Goal: Task Accomplishment & Management: Complete application form

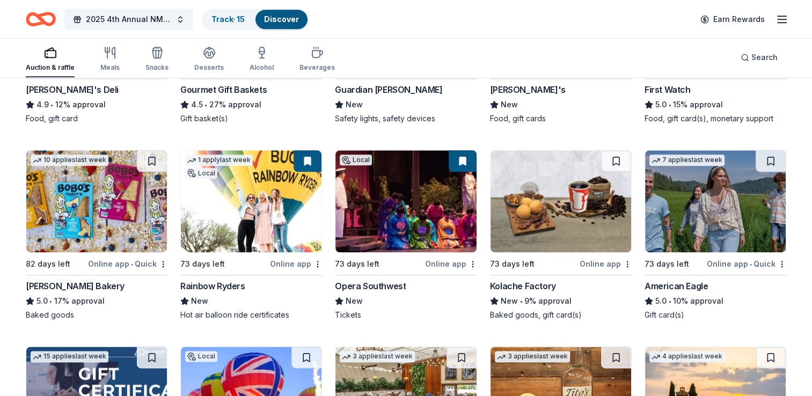
scroll to position [1289, 0]
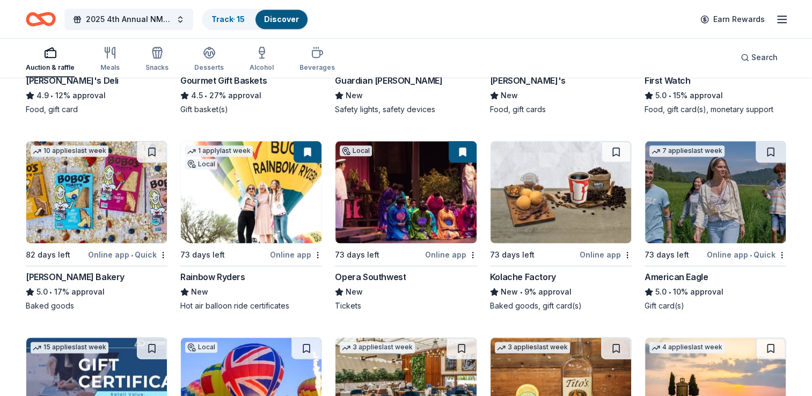
click at [106, 157] on img at bounding box center [96, 192] width 141 height 102
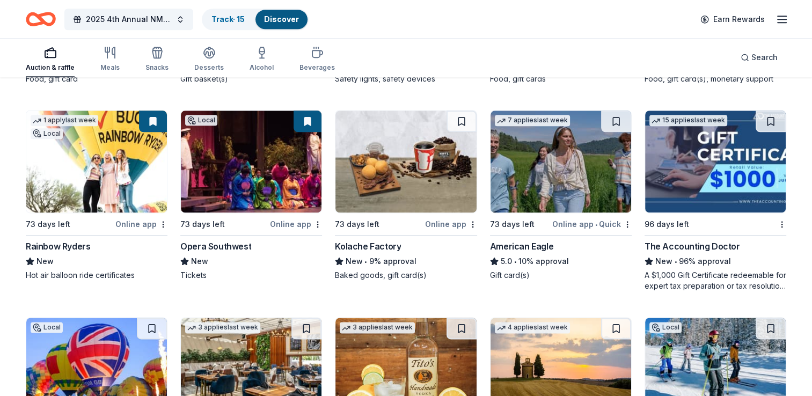
scroll to position [1329, 0]
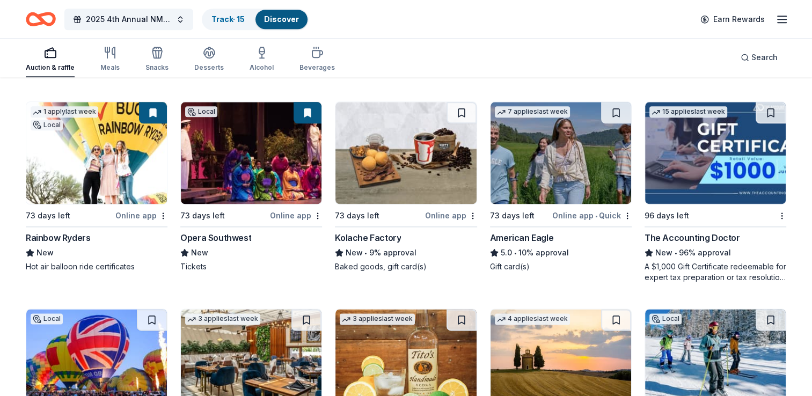
click at [382, 235] on div "Kolache Factory" at bounding box center [368, 237] width 66 height 13
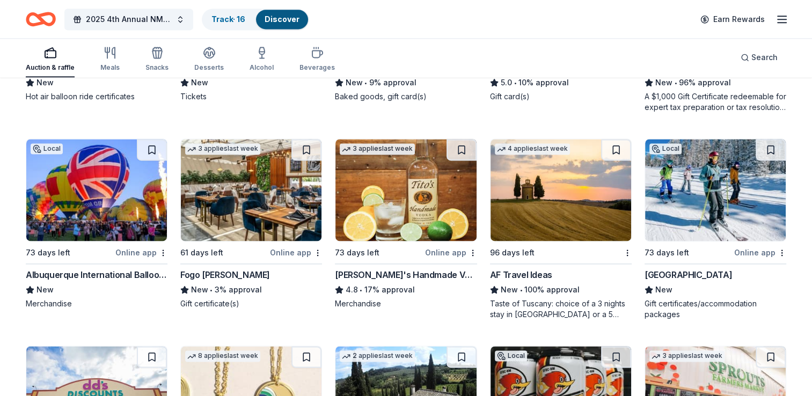
scroll to position [1507, 0]
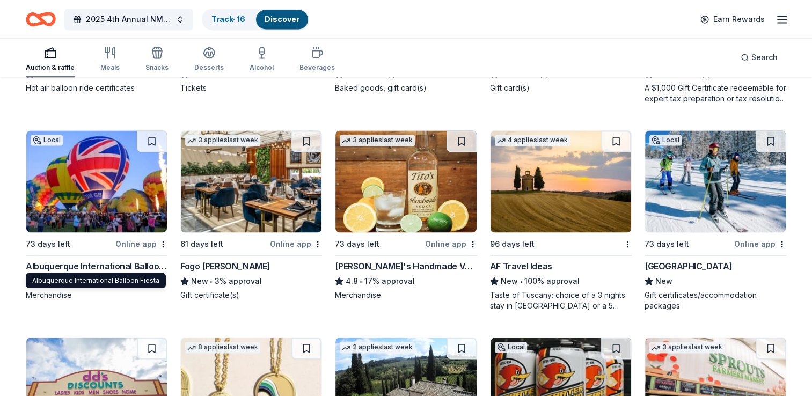
click at [86, 263] on div "Albuquerque International Balloon Fiesta" at bounding box center [97, 266] width 142 height 13
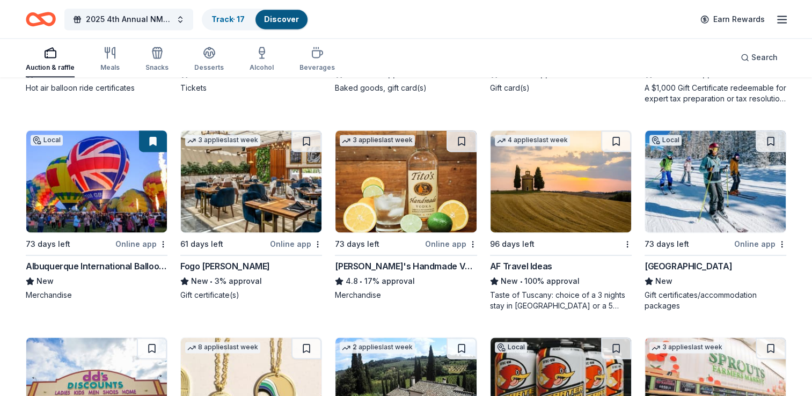
click at [506, 42] on div "Auction & raffle Meals Snacks Desserts Alcohol Beverages Search" at bounding box center [406, 58] width 761 height 40
click at [383, 263] on div "Tito's Handmade Vodka" at bounding box center [406, 266] width 142 height 13
click at [579, 187] on img at bounding box center [561, 181] width 141 height 102
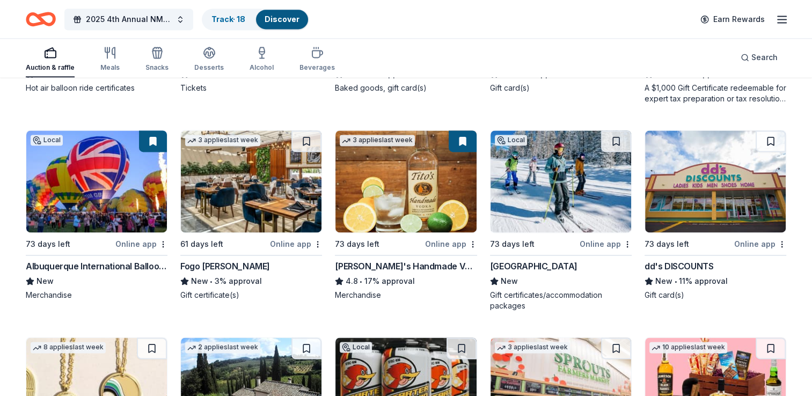
click at [506, 41] on div "Auction & raffle Meals Snacks Desserts Alcohol Beverages Search" at bounding box center [406, 58] width 761 height 40
click at [556, 207] on img at bounding box center [561, 181] width 141 height 102
click at [524, 39] on div "Auction & raffle Meals Snacks Desserts Alcohol Beverages Search" at bounding box center [406, 58] width 761 height 40
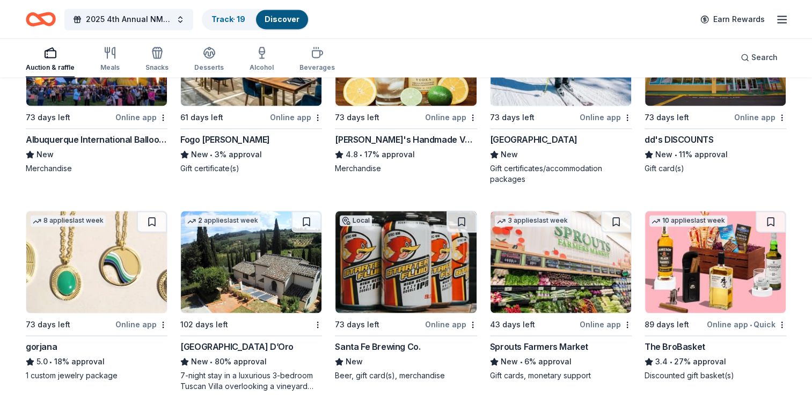
scroll to position [1669, 0]
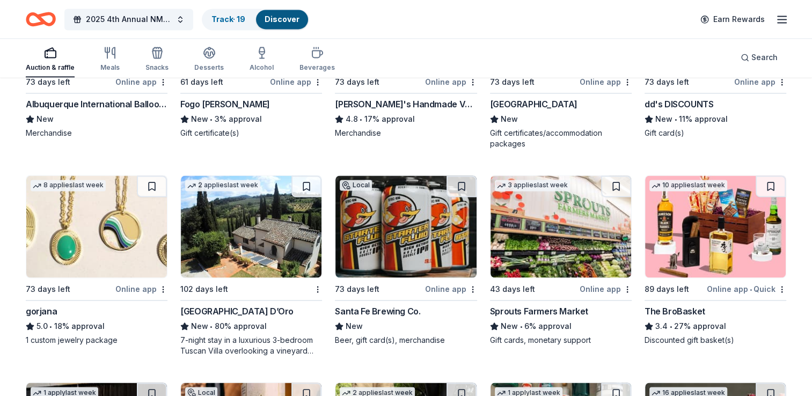
click at [293, 214] on img at bounding box center [251, 227] width 141 height 102
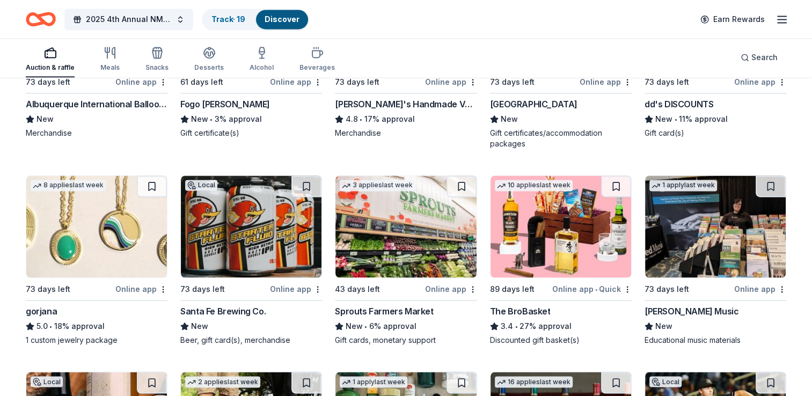
click at [535, 19] on div "2025 4th Annual NMAEYC Snowball Gala Track · 19 Discover Earn Rewards" at bounding box center [406, 18] width 761 height 25
click at [253, 205] on img at bounding box center [251, 227] width 141 height 102
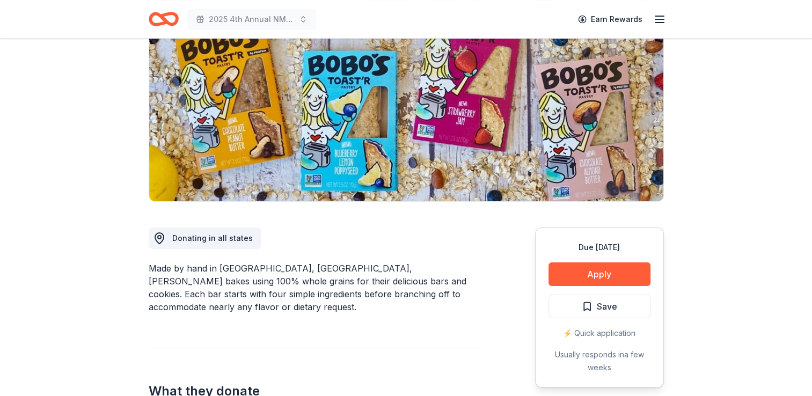
scroll to position [136, 0]
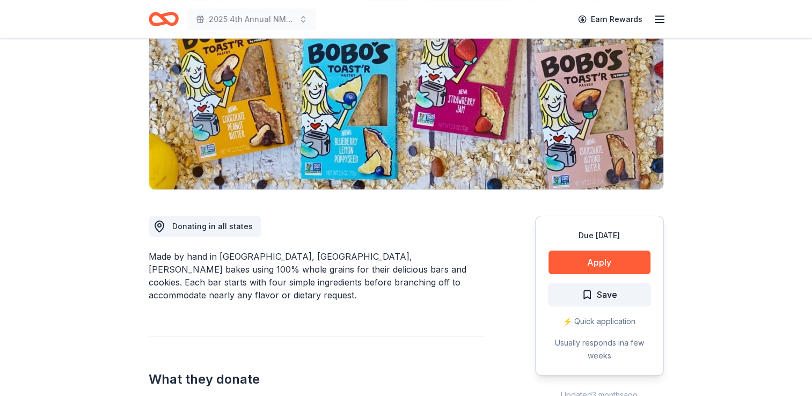
click at [606, 291] on span "Save" at bounding box center [607, 295] width 20 height 14
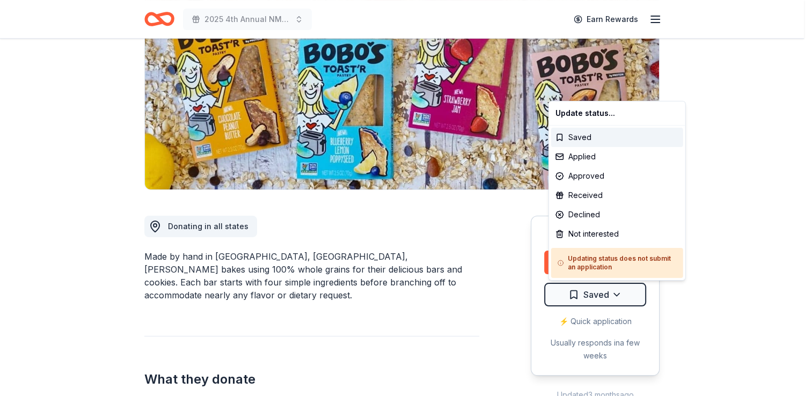
click at [606, 260] on html "2025 4th Annual NMAEYC Snowball Gala Earn Rewards Due [DATE] Share [PERSON_NAME…" at bounding box center [406, 62] width 812 height 396
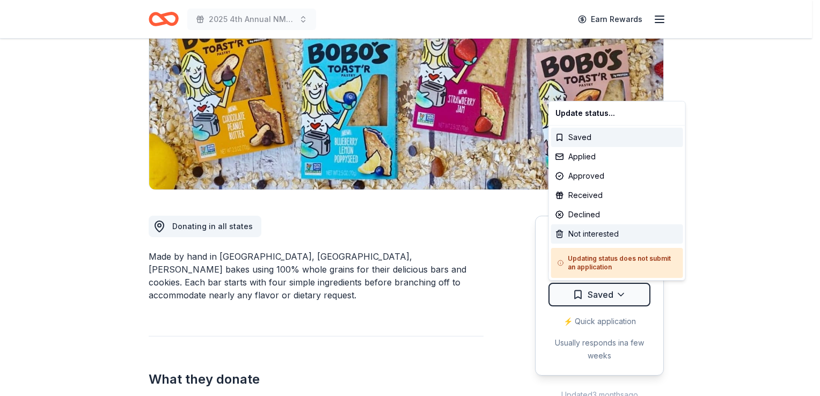
click at [592, 229] on div "Not interested" at bounding box center [617, 233] width 132 height 19
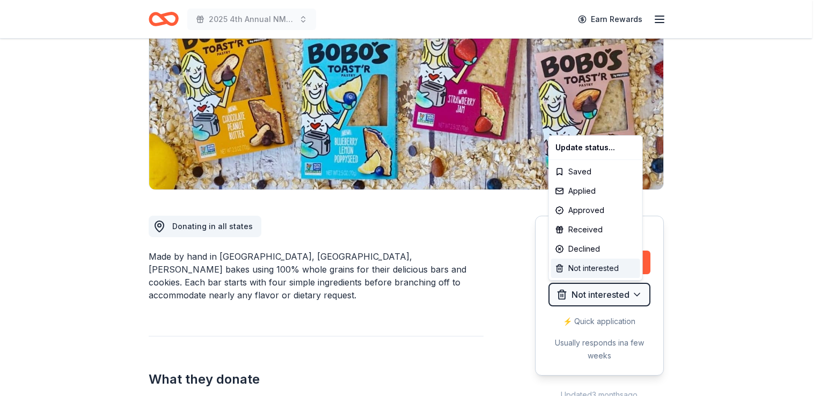
click at [595, 267] on div "Not interested" at bounding box center [595, 268] width 89 height 19
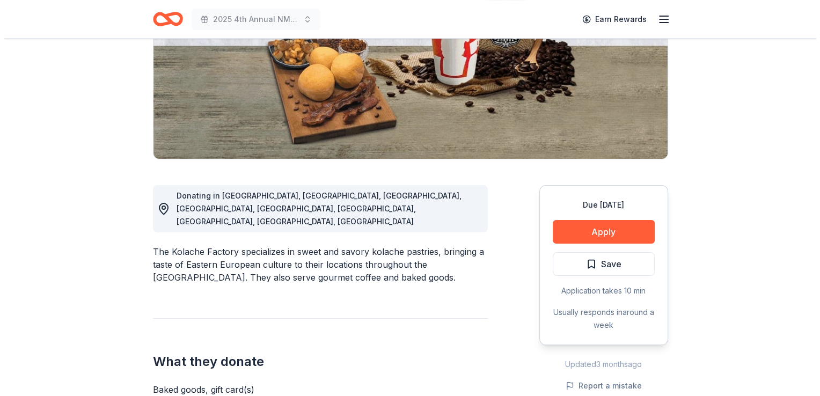
scroll to position [243, 0]
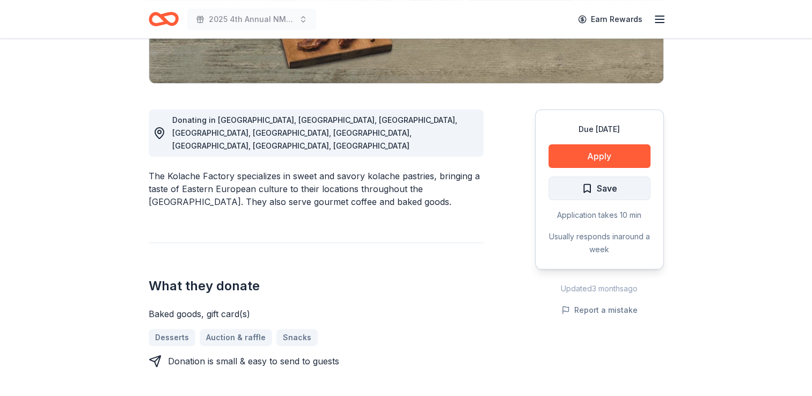
click at [606, 192] on span "Save" at bounding box center [607, 188] width 20 height 14
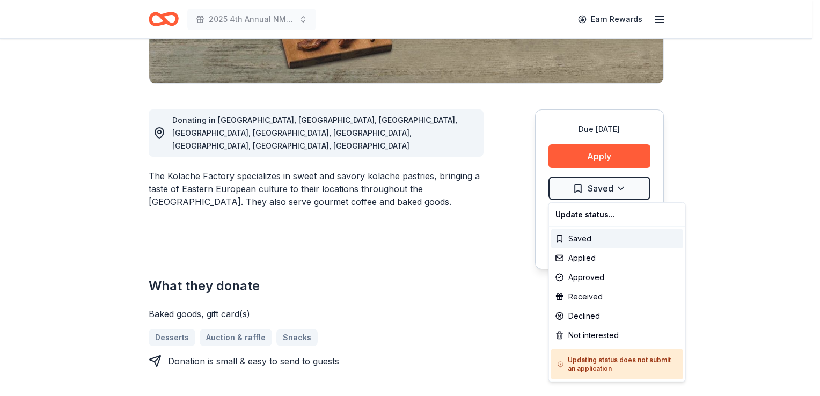
click at [584, 260] on div "Applied" at bounding box center [617, 258] width 132 height 19
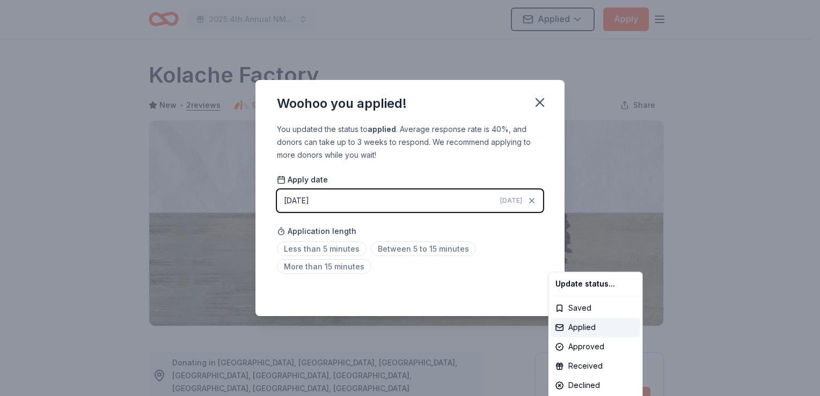
click at [542, 104] on html "2025 4th Annual NMAEYC Snowball Gala Applied Apply Due in 73 days Share Kolache…" at bounding box center [410, 198] width 820 height 396
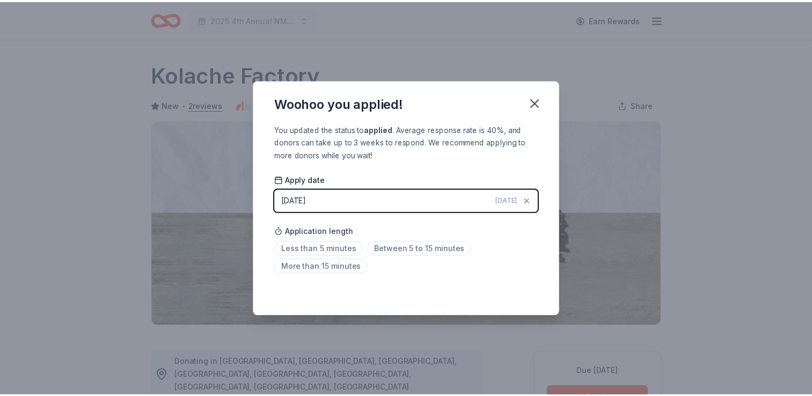
scroll to position [232, 0]
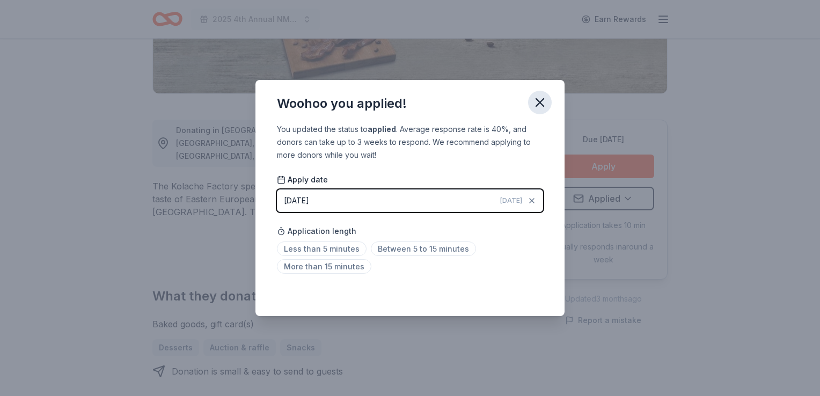
click at [543, 100] on icon "button" at bounding box center [540, 103] width 8 height 8
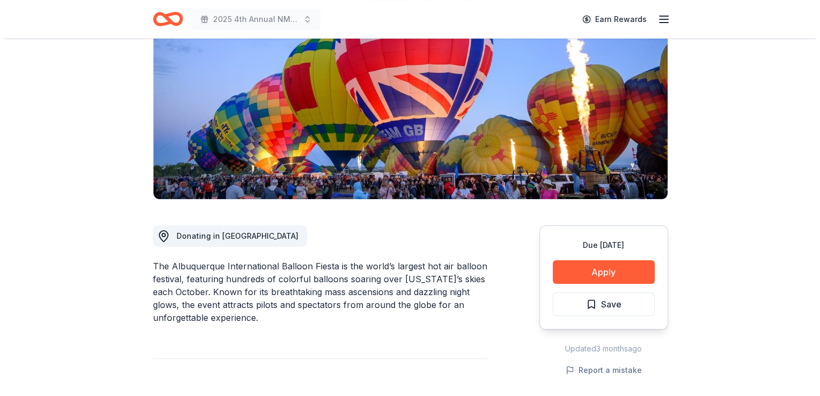
scroll to position [194, 0]
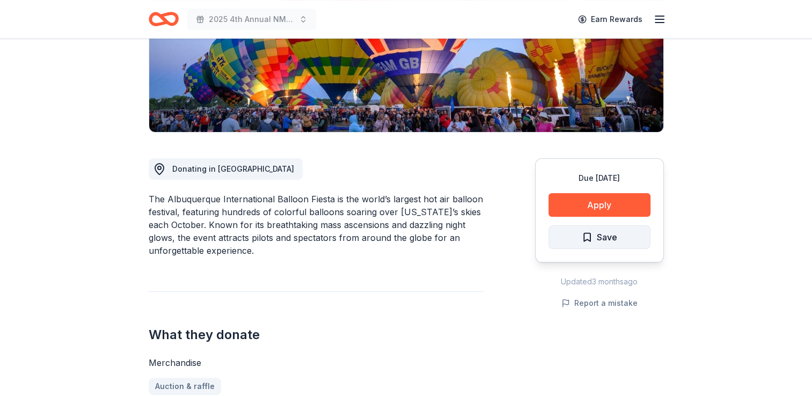
click at [577, 243] on button "Save" at bounding box center [600, 237] width 102 height 24
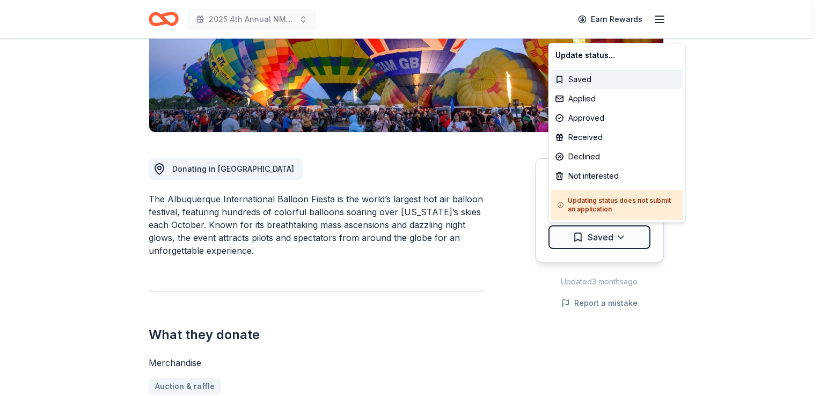
click at [577, 202] on html "2025 4th Annual NMAEYC Snowball Gala Earn Rewards Due in 73 days Share Albuquer…" at bounding box center [410, 4] width 820 height 396
click at [584, 101] on div "Applied" at bounding box center [617, 98] width 132 height 19
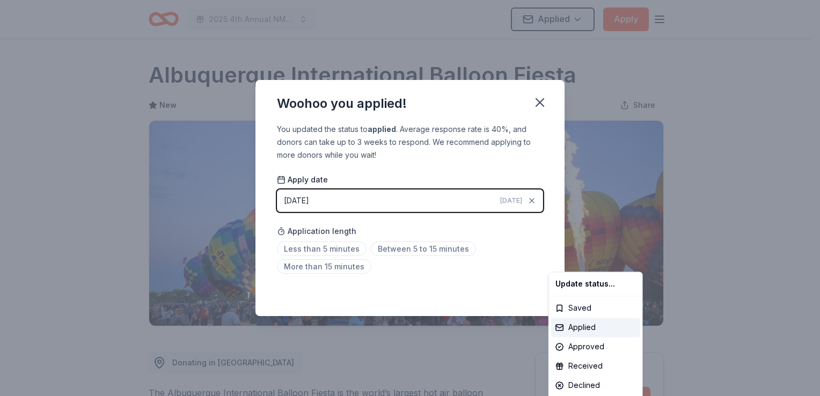
click at [541, 104] on html "2025 4th Annual NMAEYC Snowball Gala Applied Apply Due in 73 days Share Albuque…" at bounding box center [410, 198] width 820 height 396
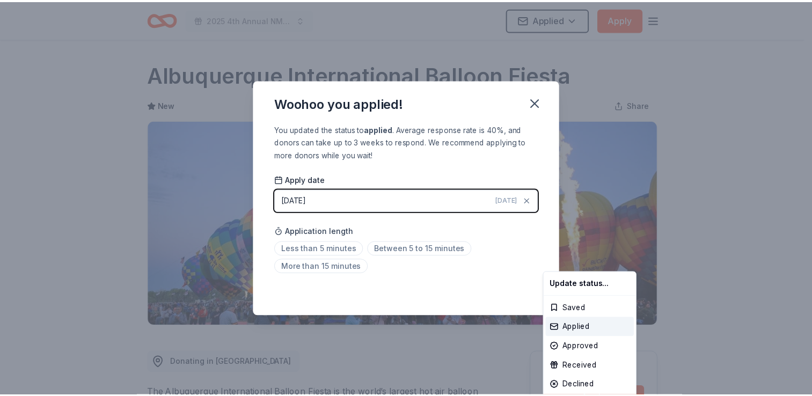
scroll to position [232, 0]
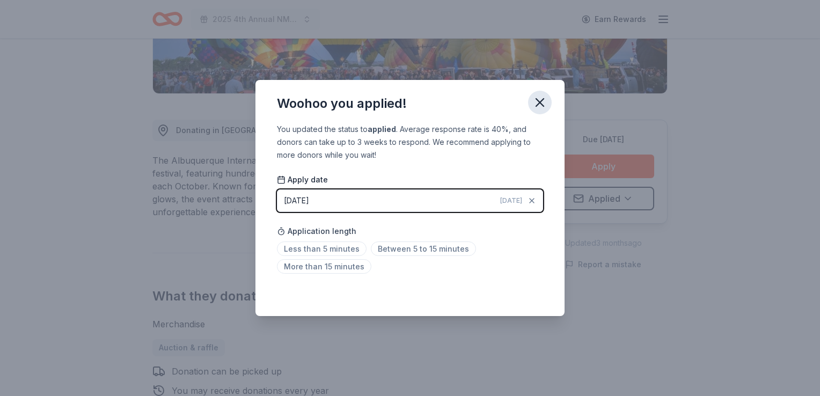
click at [540, 105] on icon "button" at bounding box center [540, 102] width 15 height 15
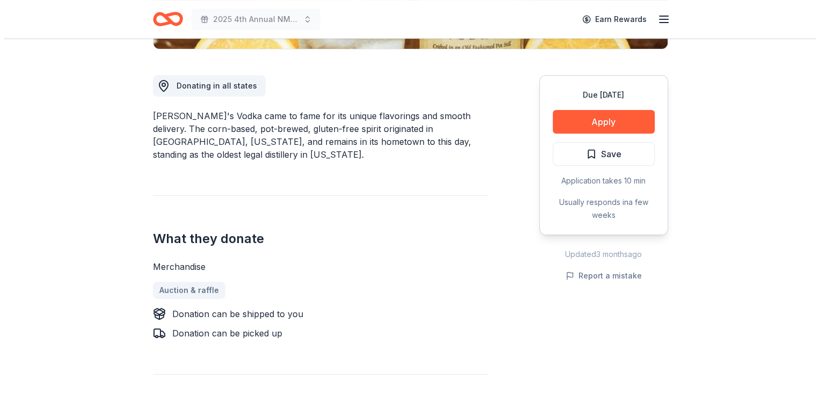
scroll to position [371, 0]
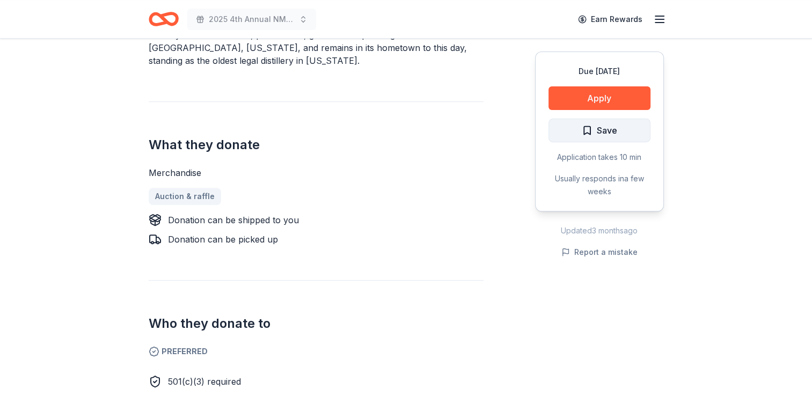
click at [618, 129] on button "Save" at bounding box center [600, 131] width 102 height 24
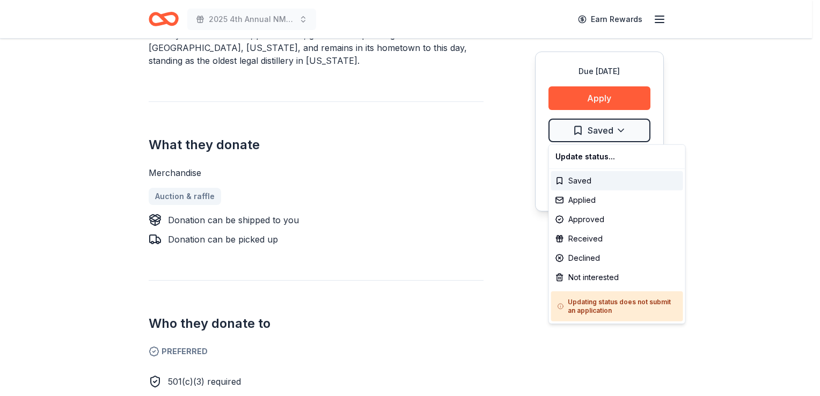
click at [603, 199] on div "Applied" at bounding box center [617, 200] width 132 height 19
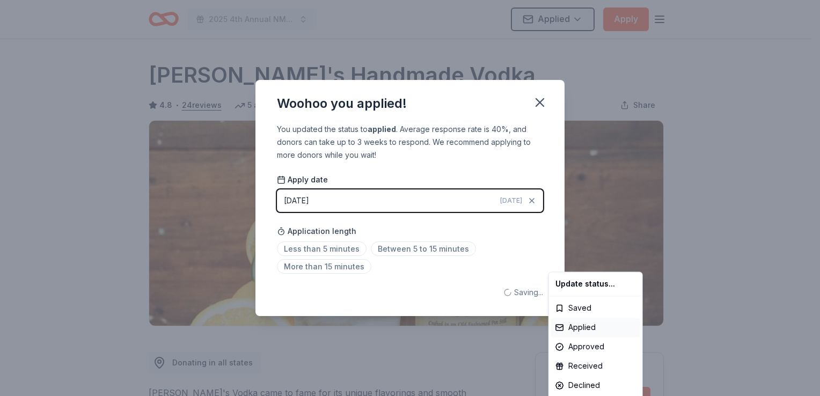
scroll to position [0, 0]
click at [542, 104] on html "2025 4th Annual NMAEYC Snowball Gala Applied Apply Due in 73 days Share Tito's …" at bounding box center [410, 198] width 820 height 396
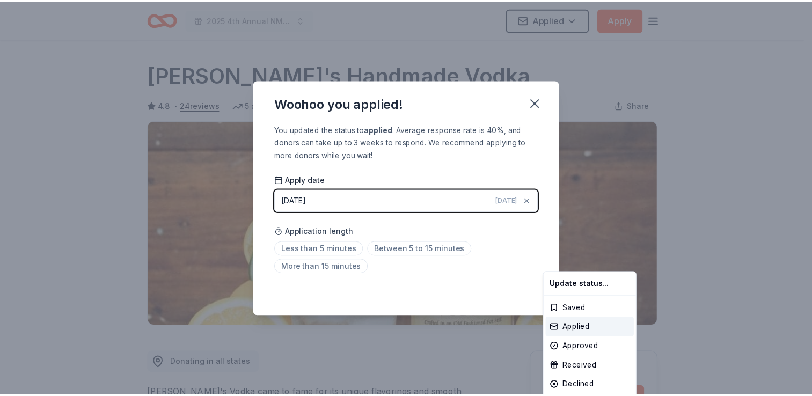
scroll to position [232, 0]
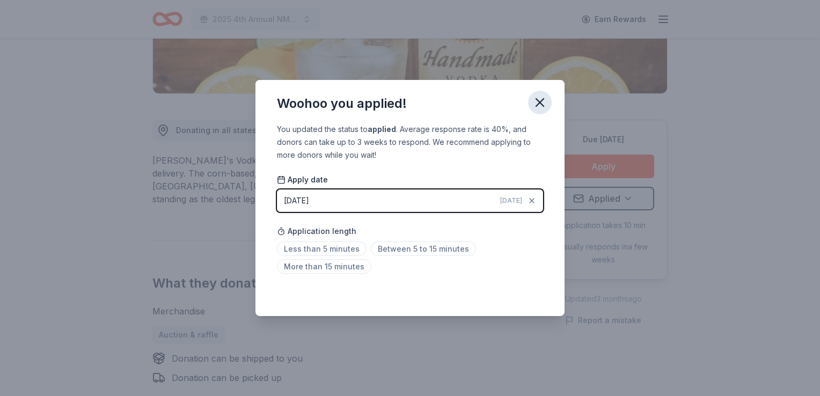
click at [542, 99] on icon "button" at bounding box center [540, 102] width 15 height 15
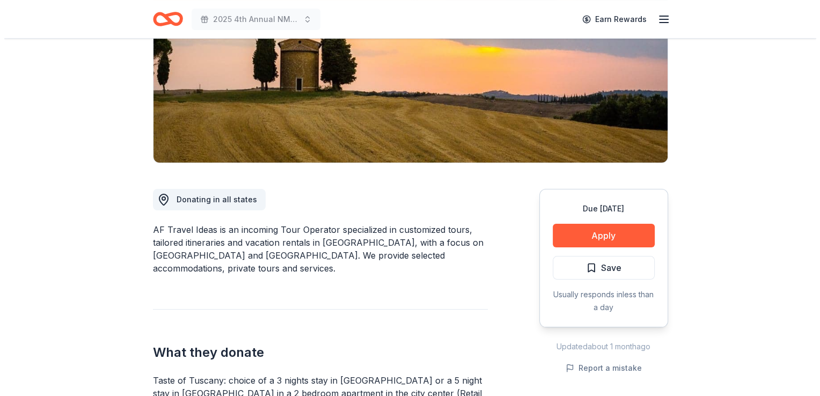
scroll to position [176, 0]
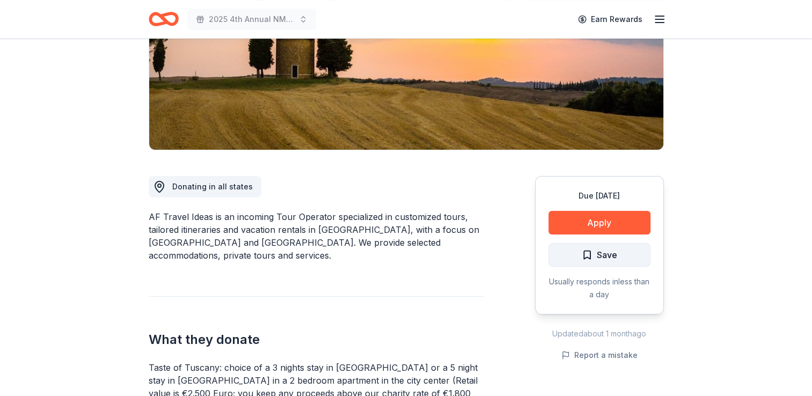
click at [590, 255] on span "Save" at bounding box center [599, 255] width 35 height 14
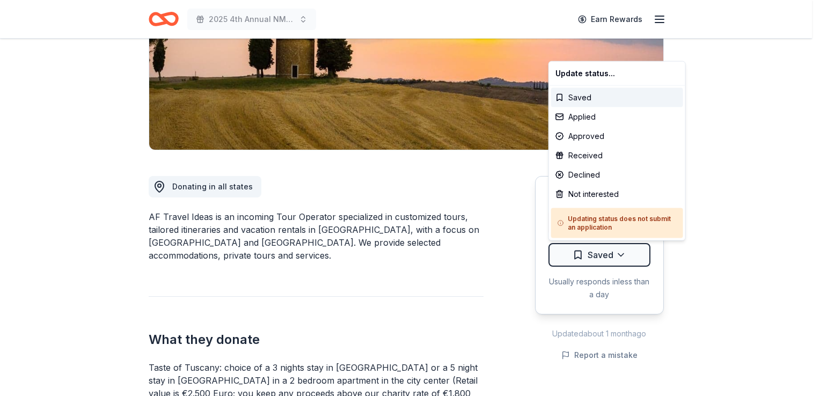
click at [590, 220] on html "2025 4th Annual NMAEYC Snowball Gala Earn Rewards Due [DATE] Share AF Travel Id…" at bounding box center [410, 22] width 820 height 396
click at [583, 198] on div "Not interested" at bounding box center [617, 194] width 132 height 19
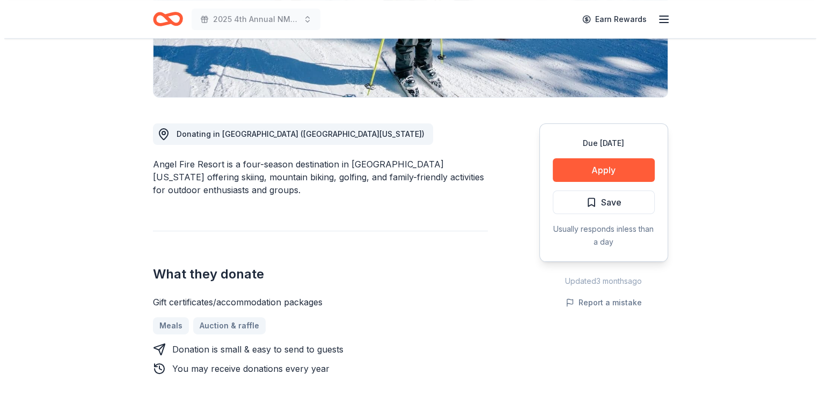
scroll to position [236, 0]
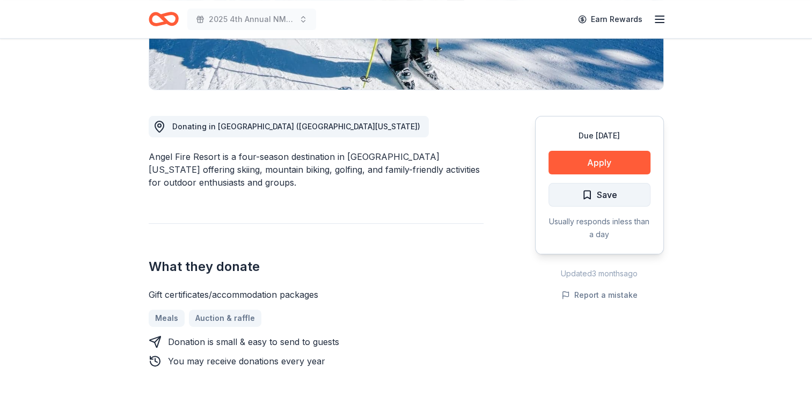
click at [604, 199] on span "Save" at bounding box center [607, 195] width 20 height 14
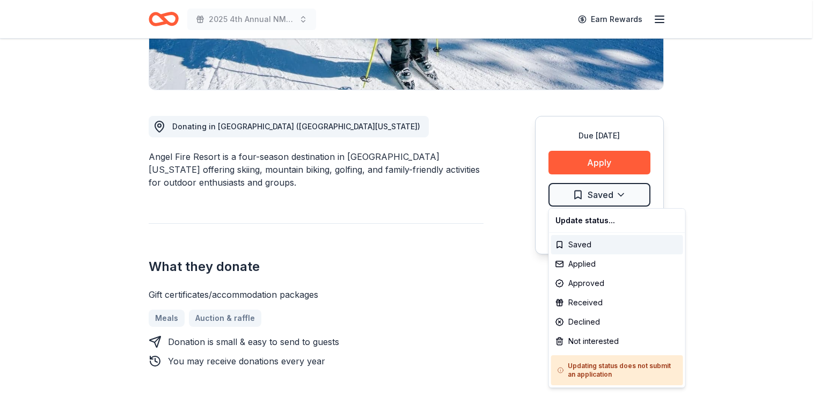
click at [578, 264] on div "Applied" at bounding box center [617, 263] width 132 height 19
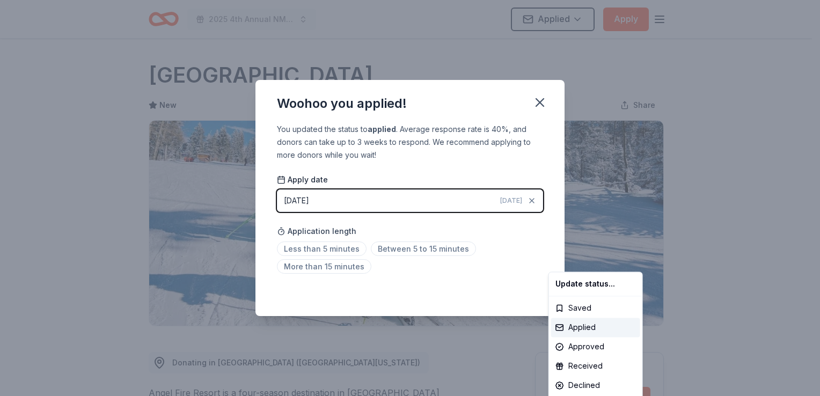
click at [542, 105] on html "2025 4th Annual NMAEYC Snowball Gala Applied Apply Due in 73 days Share Angel F…" at bounding box center [410, 198] width 820 height 396
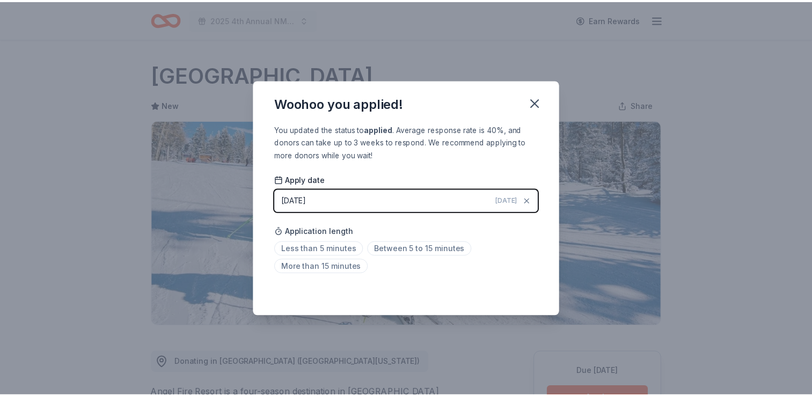
scroll to position [232, 0]
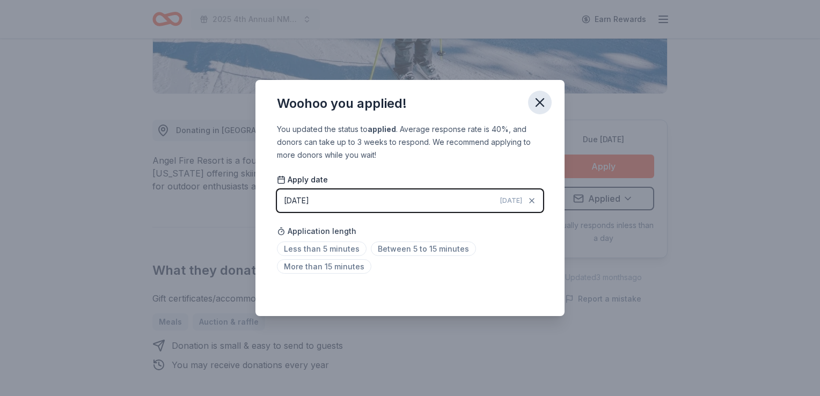
click at [541, 106] on icon "button" at bounding box center [540, 102] width 15 height 15
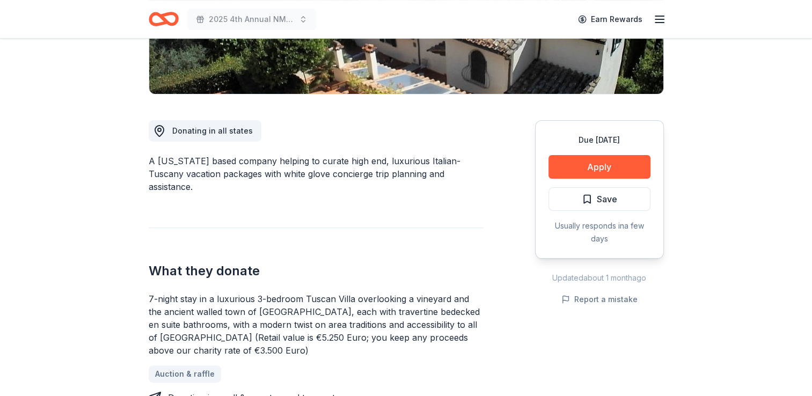
scroll to position [240, 0]
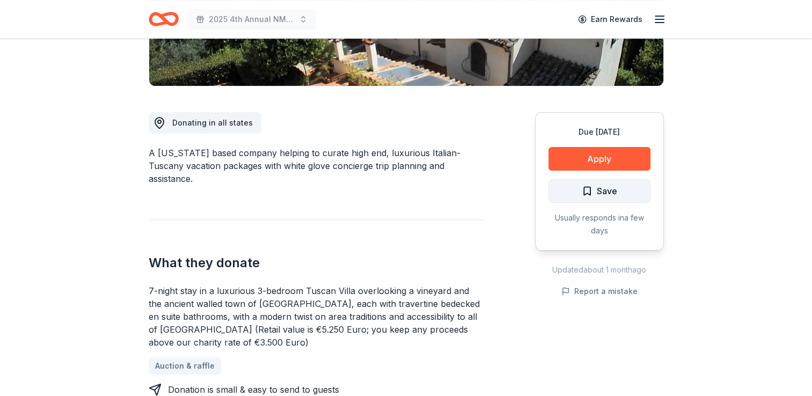
click at [610, 192] on span "Save" at bounding box center [607, 191] width 20 height 14
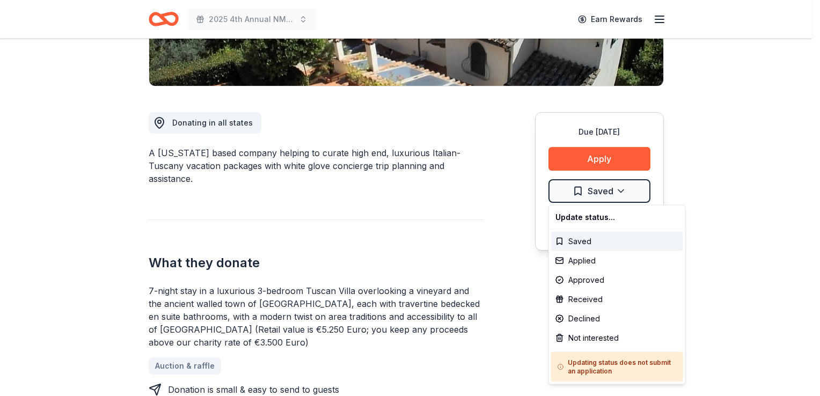
click at [581, 334] on div "Not interested" at bounding box center [617, 338] width 132 height 19
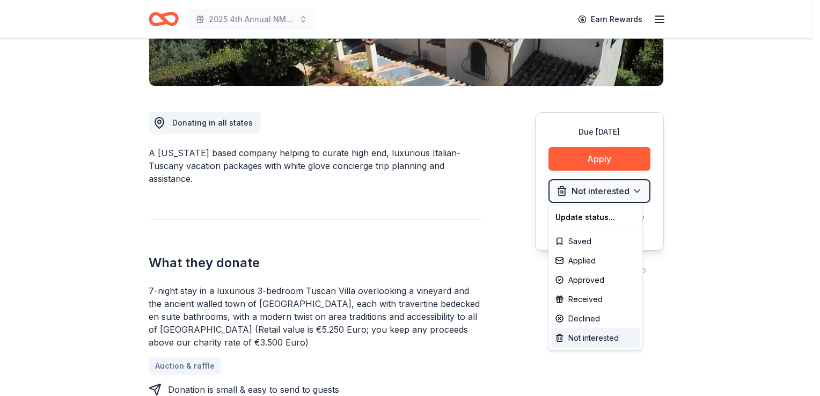
click at [581, 334] on div "Not interested" at bounding box center [595, 338] width 89 height 19
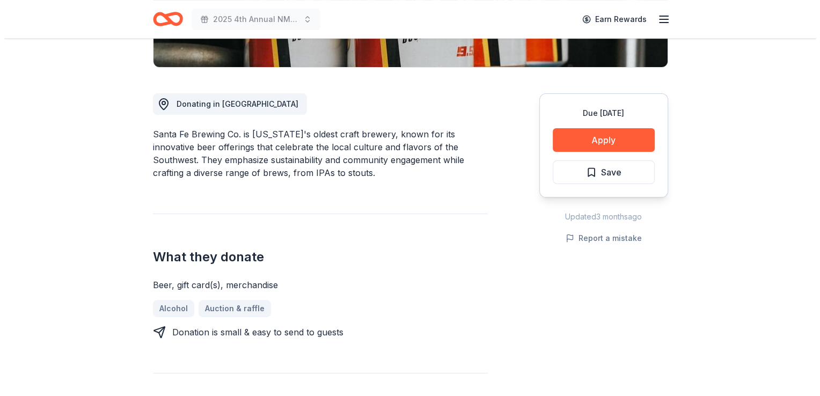
scroll to position [286, 0]
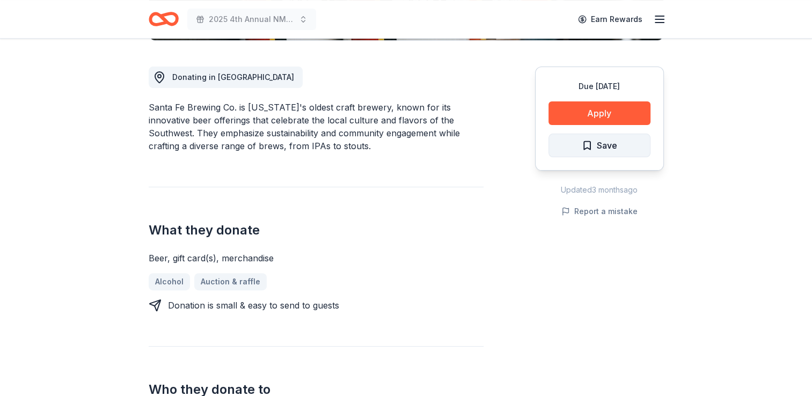
click at [595, 141] on span "Save" at bounding box center [599, 145] width 35 height 14
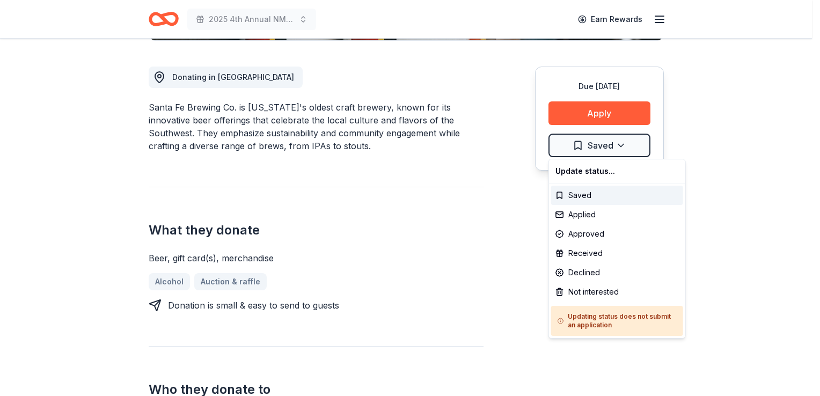
click at [584, 215] on div "Applied" at bounding box center [617, 214] width 132 height 19
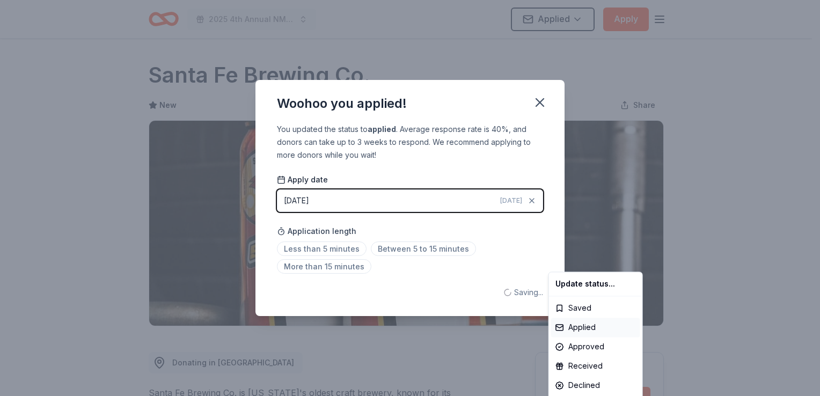
scroll to position [0, 0]
click at [543, 102] on html "2025 4th Annual NMAEYC Snowball Gala Applied Apply Due [DATE] Share Santa Fe Br…" at bounding box center [410, 198] width 820 height 396
